Goal: Transaction & Acquisition: Book appointment/travel/reservation

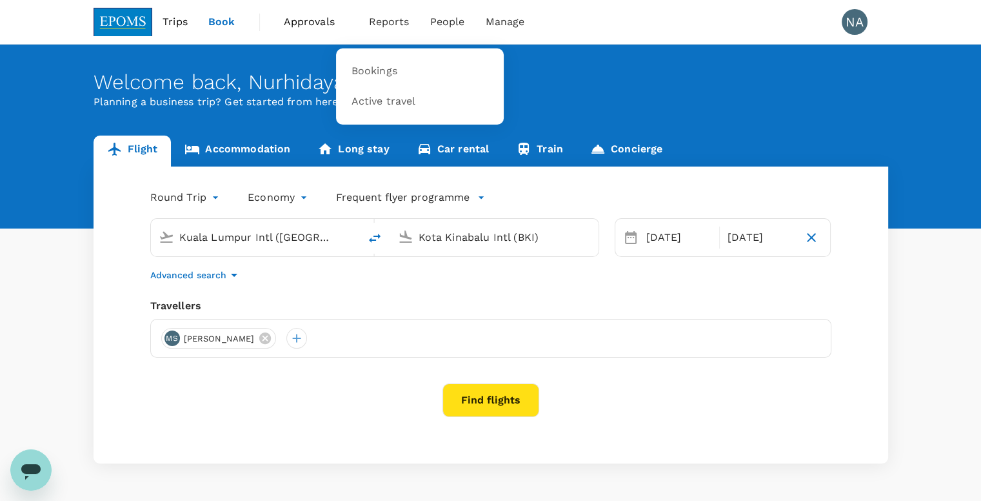
drag, startPoint x: 0, startPoint y: 0, endPoint x: 393, endPoint y: 26, distance: 394.3
click at [393, 26] on span "Reports" at bounding box center [389, 21] width 41 height 15
click at [393, 70] on span "Bookings" at bounding box center [375, 71] width 46 height 15
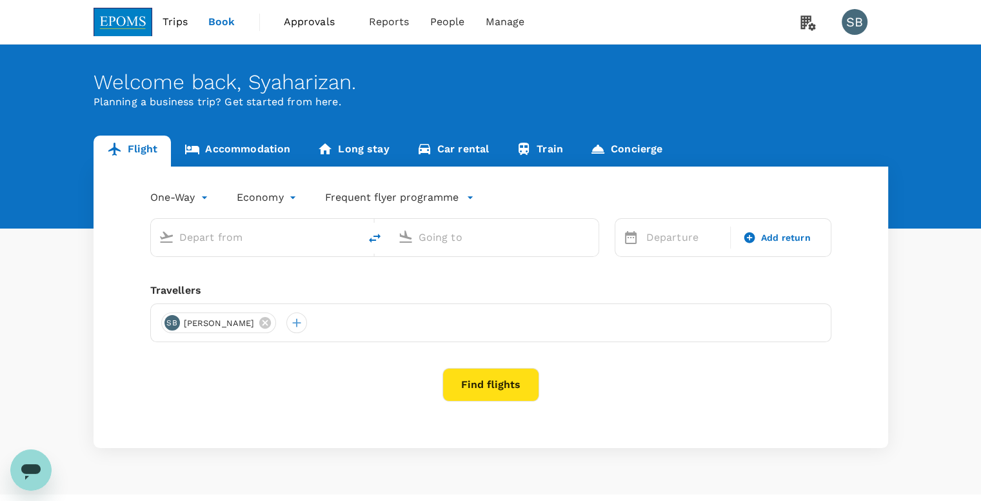
type input "Kota Kinabalu Intl (BKI)"
type input "Sandakan (SDK)"
